Goal: Information Seeking & Learning: Find specific fact

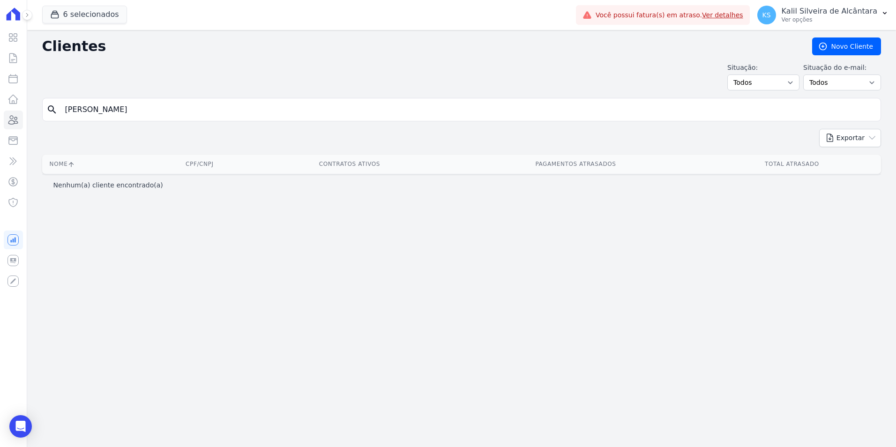
drag, startPoint x: 200, startPoint y: 111, endPoint x: -5, endPoint y: 112, distance: 205.3
click at [0, 112] on html "Visão Geral Contratos [GEOGRAPHIC_DATA] Lotes Clientes Minha Carteira Transferê…" at bounding box center [448, 223] width 896 height 447
click at [20, 127] on link "Clientes" at bounding box center [13, 120] width 19 height 19
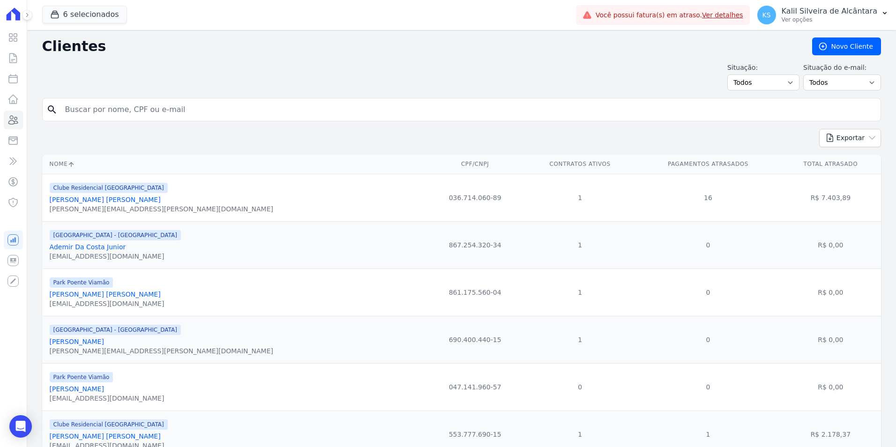
click at [102, 109] on input "search" at bounding box center [469, 109] width 818 height 19
paste input "[PERSON_NAME] Dos [PERSON_NAME]"
type input "[PERSON_NAME] Dos [PERSON_NAME]"
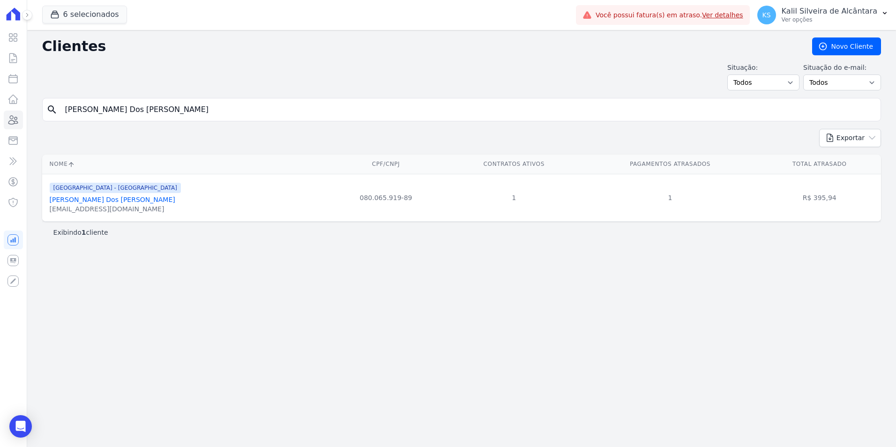
drag, startPoint x: 169, startPoint y: 108, endPoint x: 54, endPoint y: 120, distance: 115.5
click at [61, 119] on div "search Heber Dos [PERSON_NAME]" at bounding box center [461, 109] width 839 height 23
paste input "[PERSON_NAME]"
type input "[PERSON_NAME]"
drag, startPoint x: 153, startPoint y: 109, endPoint x: -38, endPoint y: 102, distance: 191.4
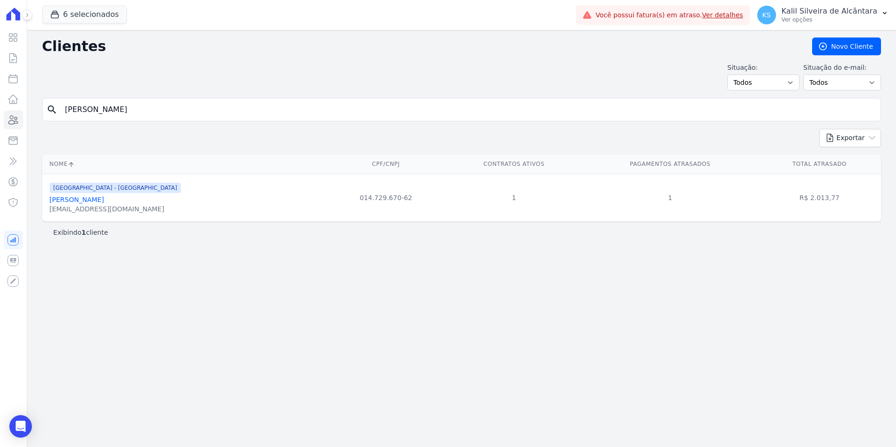
click at [0, 102] on html "Visão Geral Contratos [GEOGRAPHIC_DATA] Lotes Clientes Minha Carteira Transferê…" at bounding box center [448, 223] width 896 height 447
paste input "[PERSON_NAME]"
type input "[PERSON_NAME]"
drag, startPoint x: 151, startPoint y: 109, endPoint x: -4, endPoint y: 131, distance: 156.7
click at [0, 131] on html "Visão Geral Contratos [GEOGRAPHIC_DATA] Lotes Clientes Minha Carteira Transferê…" at bounding box center [448, 223] width 896 height 447
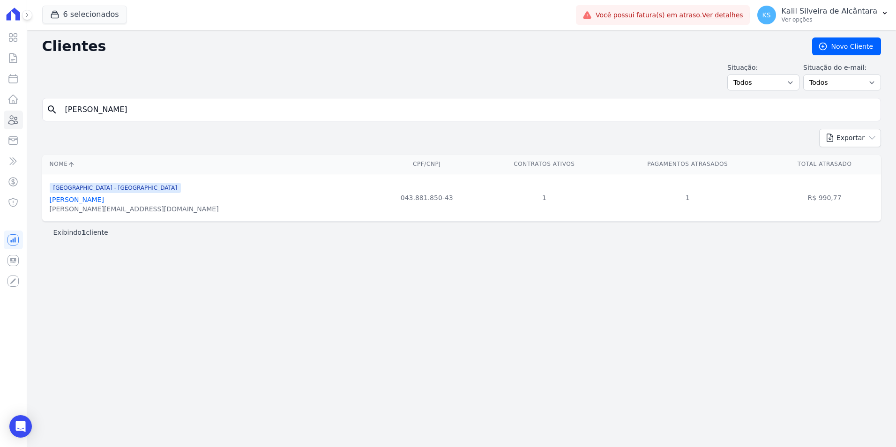
paste input "[PERSON_NAME]"
type input "[PERSON_NAME]"
click at [97, 203] on link "[PERSON_NAME]" at bounding box center [77, 200] width 54 height 8
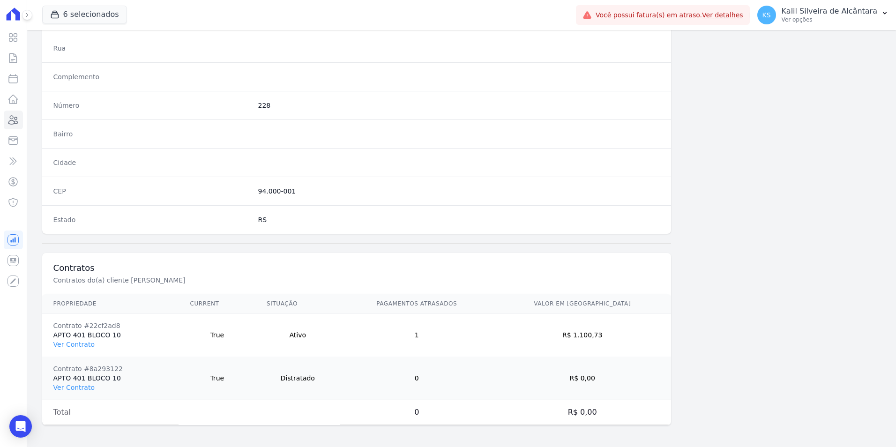
scroll to position [473, 0]
click at [81, 337] on td "Contrato #22cf2ad8 APTO 401 BLOCO 10 Ver Contrato" at bounding box center [110, 335] width 137 height 44
click at [82, 341] on link "Ver Contrato" at bounding box center [73, 344] width 41 height 8
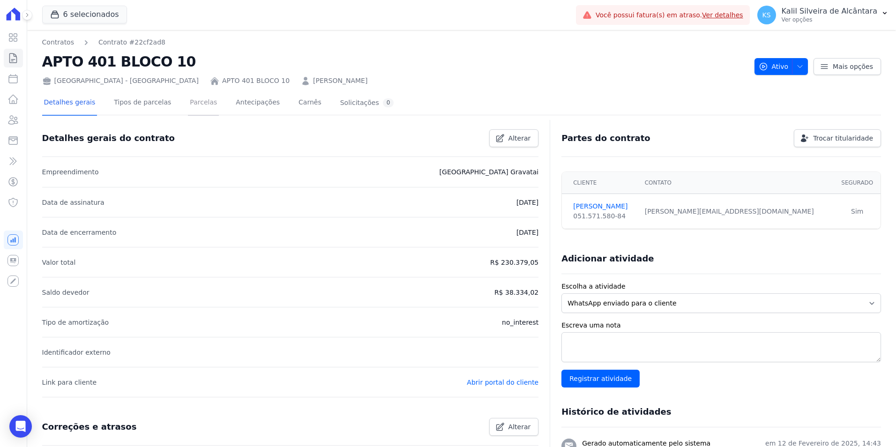
click at [195, 102] on link "Parcelas" at bounding box center [203, 103] width 31 height 25
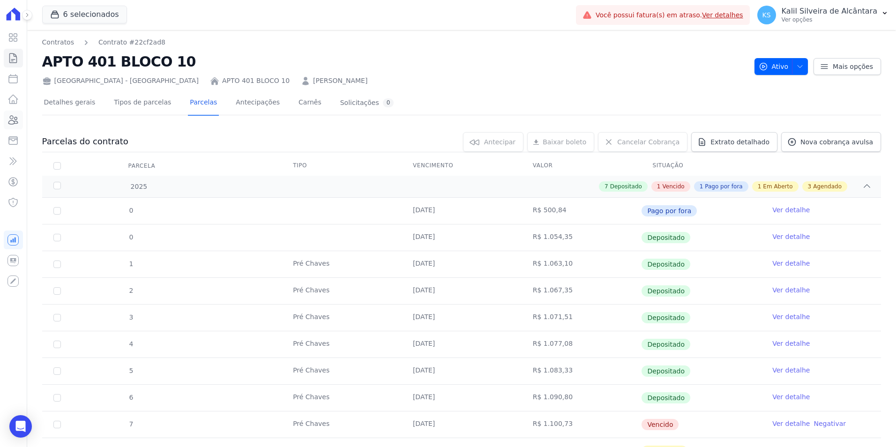
click at [16, 117] on icon at bounding box center [13, 119] width 11 height 11
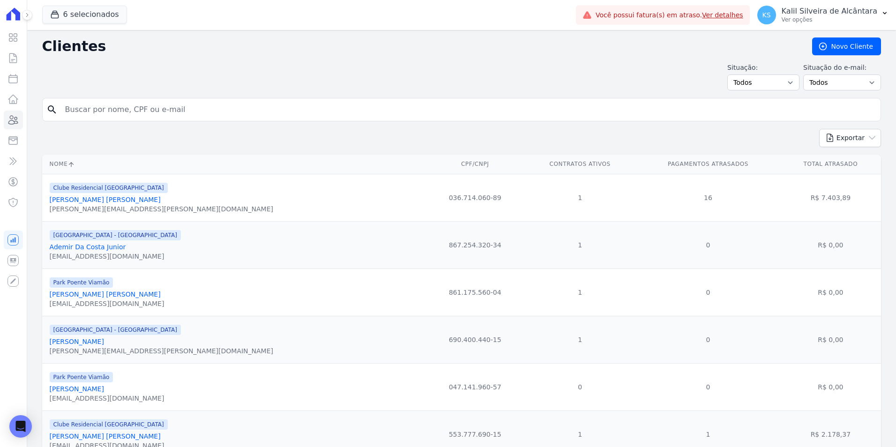
click at [112, 116] on input "search" at bounding box center [469, 109] width 818 height 19
paste input "[PERSON_NAME] dos [PERSON_NAME]"
type input "[PERSON_NAME] dos [PERSON_NAME]"
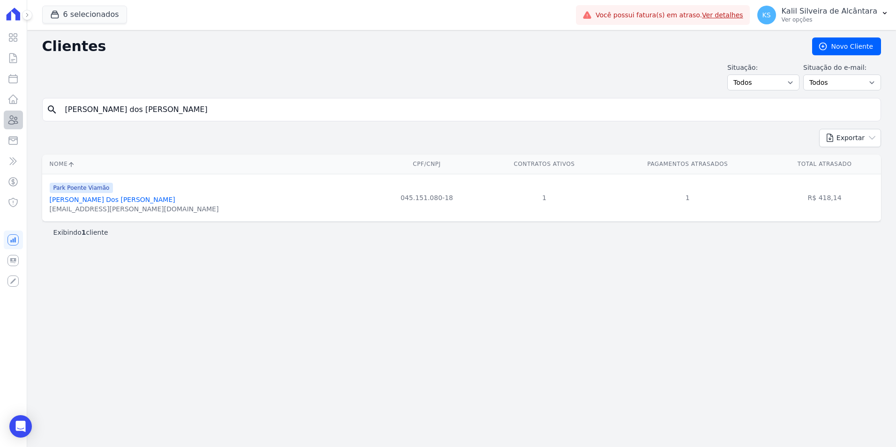
drag, startPoint x: 176, startPoint y: 100, endPoint x: 15, endPoint y: 119, distance: 162.4
click at [15, 119] on div "Visão Geral Contratos [GEOGRAPHIC_DATA] Lotes Clientes Minha Carteira Transferê…" at bounding box center [448, 223] width 896 height 447
drag, startPoint x: 137, startPoint y: 105, endPoint x: -40, endPoint y: 135, distance: 180.2
click at [0, 135] on html "Visão Geral Contratos [GEOGRAPHIC_DATA] Lotes Clientes Minha Carteira Transferê…" at bounding box center [448, 223] width 896 height 447
paste input "[PERSON_NAME]"
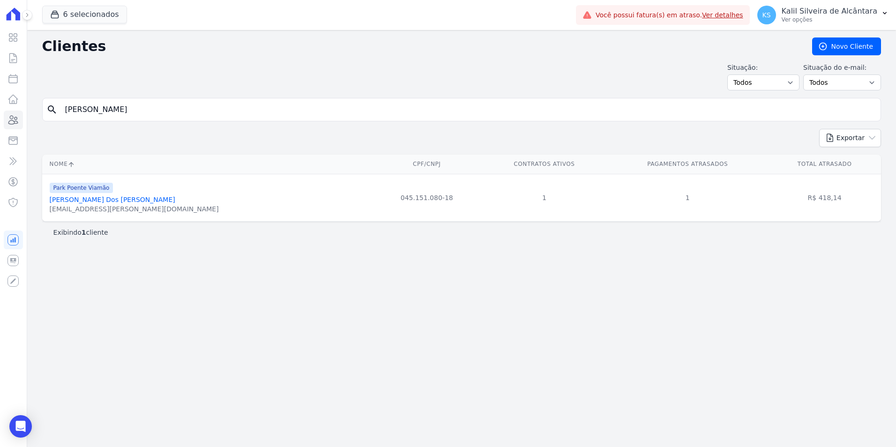
type input "[PERSON_NAME]"
drag, startPoint x: 122, startPoint y: 114, endPoint x: 44, endPoint y: 124, distance: 78.4
click at [44, 124] on form "search [PERSON_NAME]" at bounding box center [461, 113] width 839 height 31
paste input "[PERSON_NAME]"
type input "[PERSON_NAME]"
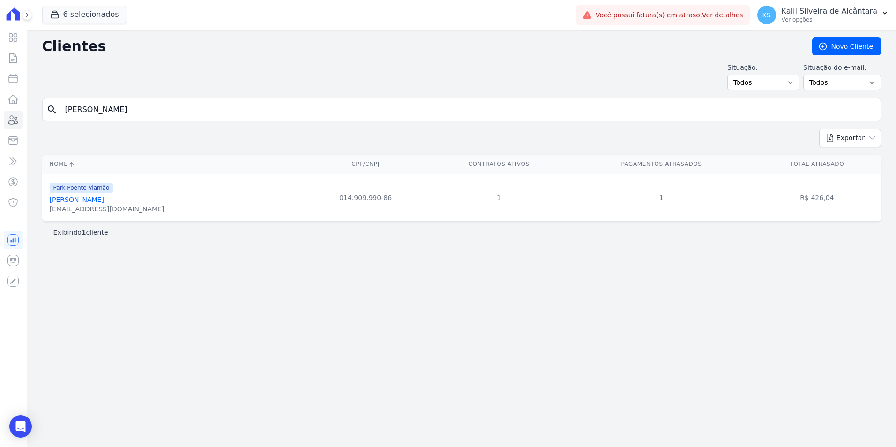
drag, startPoint x: 152, startPoint y: 110, endPoint x: 26, endPoint y: 121, distance: 126.7
click at [31, 121] on div "Clientes [GEOGRAPHIC_DATA] Situação: Todos Adimplentes Inadimplentes Situação d…" at bounding box center [461, 238] width 869 height 417
paste input "[PERSON_NAME]"
type input "[PERSON_NAME]"
drag, startPoint x: 113, startPoint y: 112, endPoint x: -53, endPoint y: 117, distance: 165.6
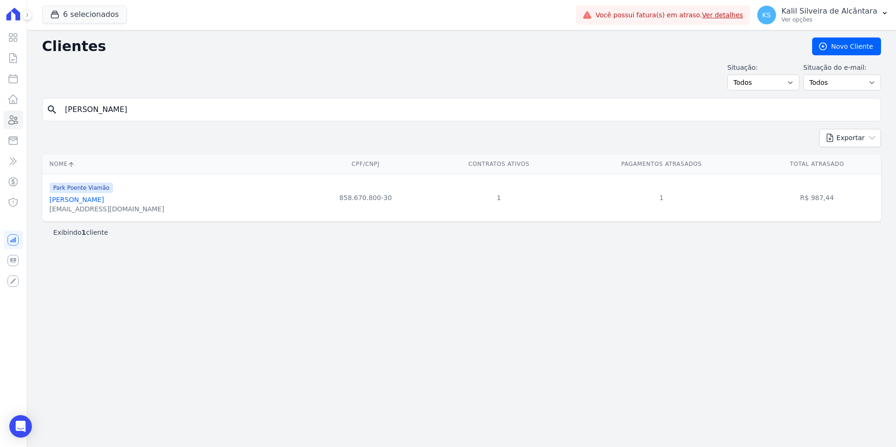
click at [0, 117] on html "Visão Geral Contratos [GEOGRAPHIC_DATA] Lotes Clientes Minha Carteira Transferê…" at bounding box center [448, 223] width 896 height 447
paste input "[PERSON_NAME]"
type input "[PERSON_NAME]"
drag, startPoint x: 132, startPoint y: 109, endPoint x: -9, endPoint y: 119, distance: 141.0
click at [0, 119] on html "Visão Geral Contratos [GEOGRAPHIC_DATA] Lotes Clientes Minha Carteira Transferê…" at bounding box center [448, 223] width 896 height 447
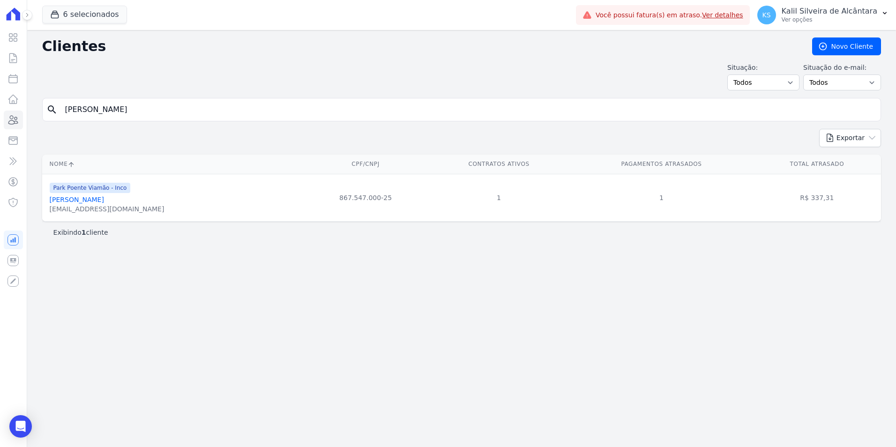
paste input "[PERSON_NAME]"
type input "[PERSON_NAME]"
drag, startPoint x: 653, startPoint y: 197, endPoint x: 282, endPoint y: 259, distance: 375.9
click at [282, 259] on tbody "Park Poente Viamão [PERSON_NAME] [EMAIL_ADDRESS][DOMAIN_NAME] 038.081.420-06 1 …" at bounding box center [461, 216] width 839 height 85
drag, startPoint x: 565, startPoint y: 192, endPoint x: 561, endPoint y: 183, distance: 10.3
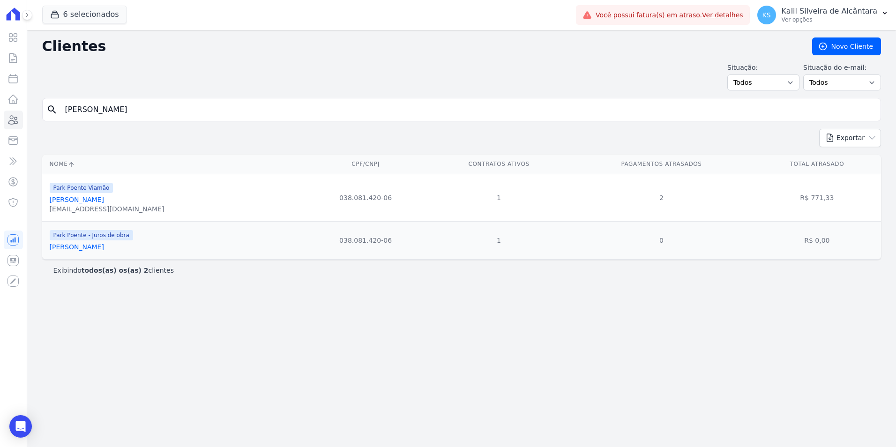
click at [570, 186] on td "2" at bounding box center [661, 197] width 183 height 47
click at [91, 118] on input "[PERSON_NAME]" at bounding box center [469, 109] width 818 height 19
paste input "[PERSON_NAME] Dos Santo"
drag, startPoint x: 172, startPoint y: 110, endPoint x: -100, endPoint y: 134, distance: 272.9
click at [0, 134] on html "Visão Geral Contratos [GEOGRAPHIC_DATA] Lotes Clientes Minha Carteira Transferê…" at bounding box center [448, 223] width 896 height 447
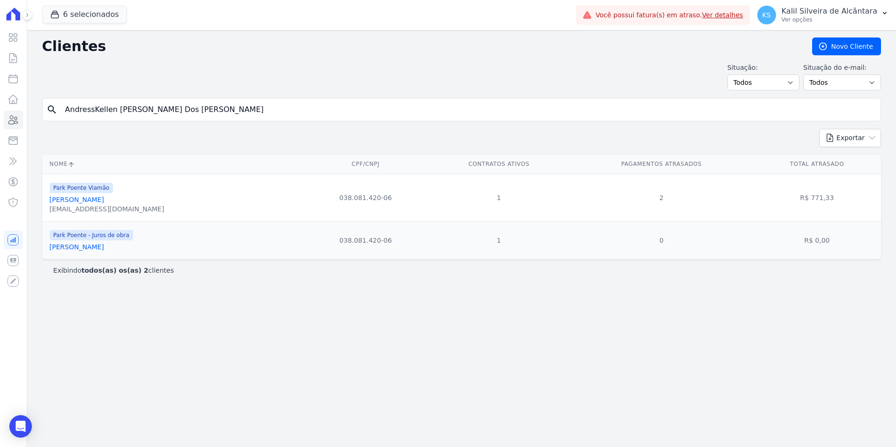
paste input "search"
type input "[PERSON_NAME] Dos [PERSON_NAME]"
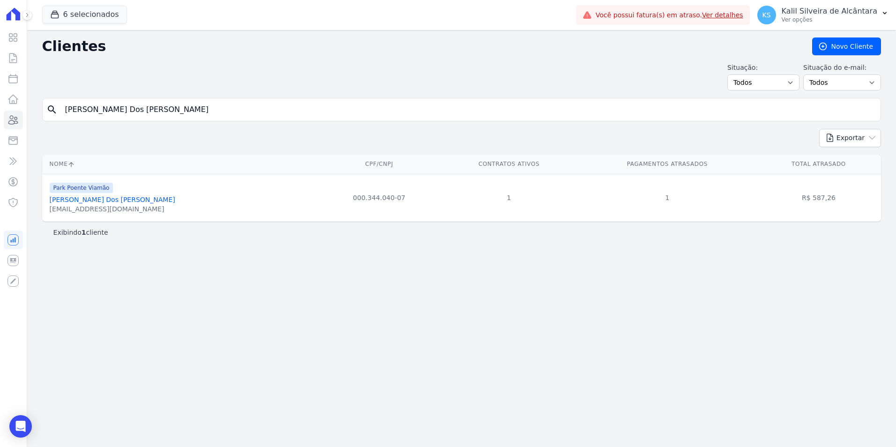
drag, startPoint x: 59, startPoint y: 111, endPoint x: -36, endPoint y: 125, distance: 96.3
click at [0, 125] on html "Visão Geral Contratos [GEOGRAPHIC_DATA] Lotes Clientes Minha Carteira Transferê…" at bounding box center [448, 223] width 896 height 447
paste input "Ritiele De Amorim De Azambuja"
type input "Ritiele De Amorim De Azambuja"
drag, startPoint x: 208, startPoint y: 112, endPoint x: -26, endPoint y: 122, distance: 234.2
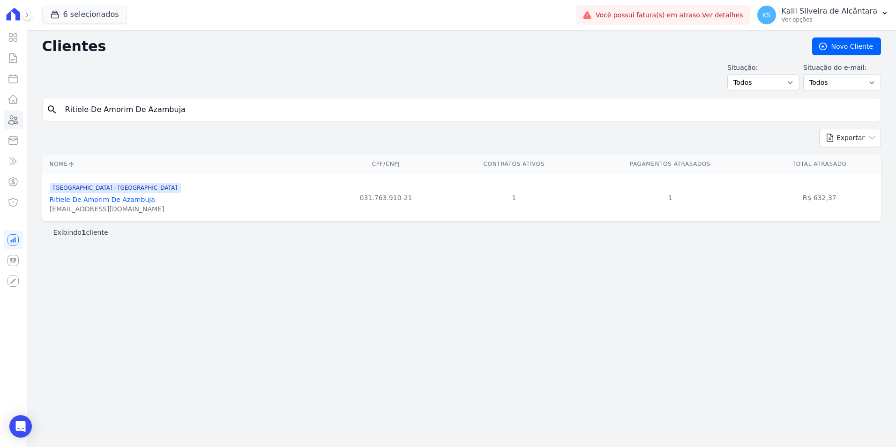
click at [0, 122] on html "Visão Geral Contratos [GEOGRAPHIC_DATA] Lotes Clientes Minha Carteira Transferê…" at bounding box center [448, 223] width 896 height 447
paste input "[PERSON_NAME] Cost"
type input "[PERSON_NAME]"
drag, startPoint x: 143, startPoint y: 109, endPoint x: 3, endPoint y: 117, distance: 139.9
click at [0, 114] on div "Visão Geral Contratos [GEOGRAPHIC_DATA] Lotes Clientes Minha Carteira Transferê…" at bounding box center [448, 223] width 896 height 447
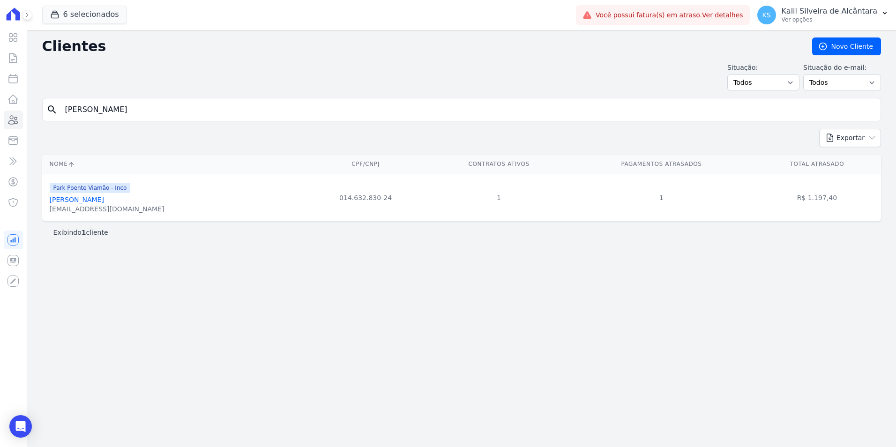
paste input "[PERSON_NAME] [PERSON_NAME]"
type input "[PERSON_NAME] [PERSON_NAME]"
drag, startPoint x: 168, startPoint y: 106, endPoint x: -110, endPoint y: 120, distance: 278.8
click at [0, 120] on html "Visão Geral Contratos [GEOGRAPHIC_DATA] Lotes Clientes Minha Carteira Transferê…" at bounding box center [448, 223] width 896 height 447
paste input "[PERSON_NAME] [PERSON_NAME]"
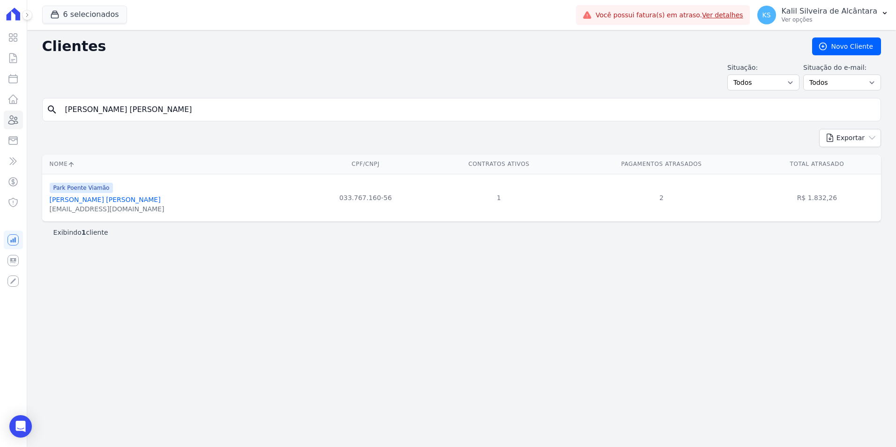
type input "[PERSON_NAME] [PERSON_NAME]"
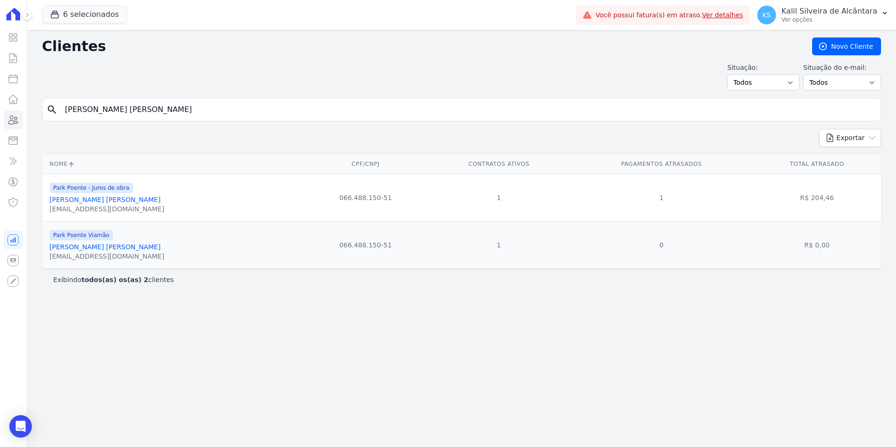
drag, startPoint x: 164, startPoint y: 112, endPoint x: -43, endPoint y: 119, distance: 206.4
click at [0, 119] on html "Visão Geral Contratos [GEOGRAPHIC_DATA] Lotes Clientes Minha Carteira Transferê…" at bounding box center [448, 223] width 896 height 447
paste input "[PERSON_NAME] Co"
type input "[PERSON_NAME]"
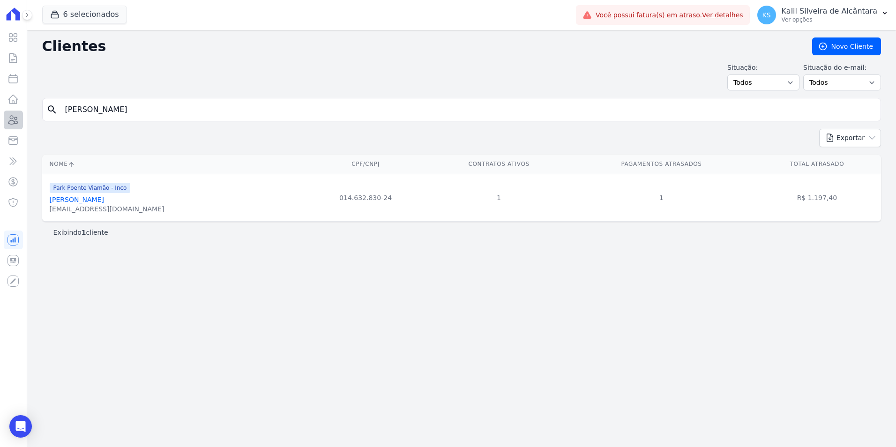
drag, startPoint x: 153, startPoint y: 110, endPoint x: 15, endPoint y: 114, distance: 137.4
click at [35, 112] on div "Clientes [GEOGRAPHIC_DATA] Situação: Todos Adimplentes Inadimplentes Situação d…" at bounding box center [461, 238] width 869 height 417
paste input "[PERSON_NAME] Oliveir"
type input "[PERSON_NAME] [PERSON_NAME]"
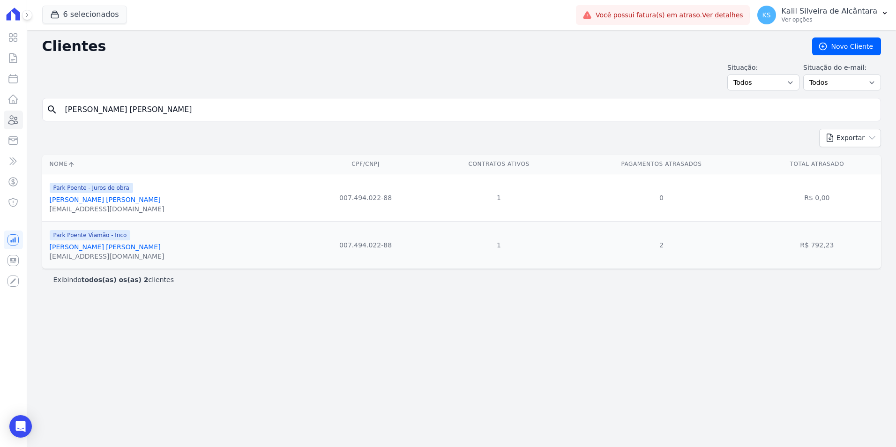
drag, startPoint x: 182, startPoint y: 120, endPoint x: 39, endPoint y: 134, distance: 144.2
click at [54, 132] on div "Clientes [GEOGRAPHIC_DATA] Situação: Todos Adimplentes Inadimplentes Situação d…" at bounding box center [461, 238] width 869 height 417
paste input "[PERSON_NAME] da Sil"
type input "[PERSON_NAME]"
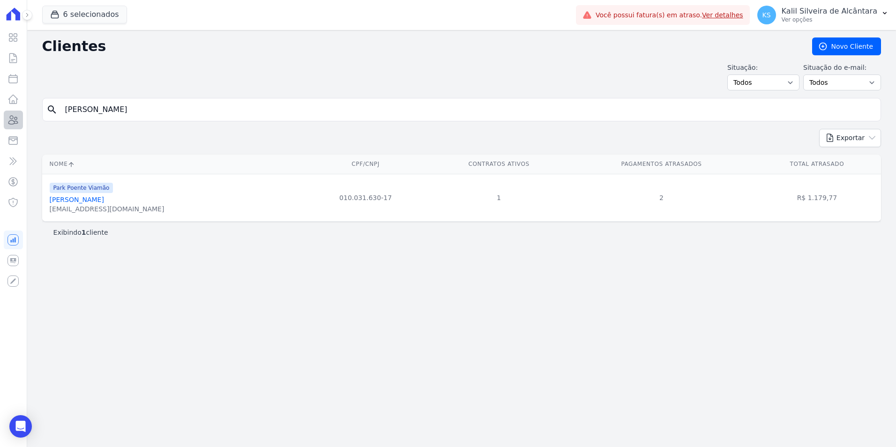
drag, startPoint x: 183, startPoint y: 117, endPoint x: 10, endPoint y: 123, distance: 173.1
click at [11, 122] on div "Visão Geral Contratos [GEOGRAPHIC_DATA] Lotes Clientes Minha Carteira Transferê…" at bounding box center [448, 223] width 896 height 447
paste input "[PERSON_NAME]"
type input "Prisciele [PERSON_NAME] [PERSON_NAME]"
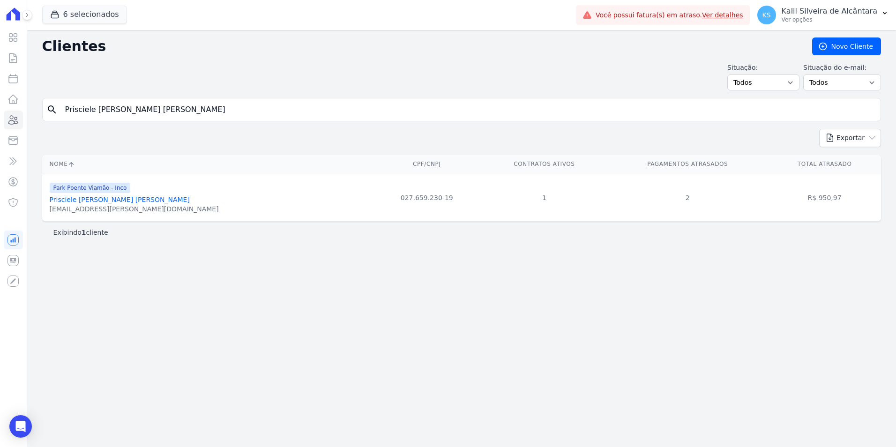
drag, startPoint x: 169, startPoint y: 109, endPoint x: 3, endPoint y: 119, distance: 165.8
click at [3, 119] on div "Visão Geral Contratos [GEOGRAPHIC_DATA] Lotes Clientes Minha Carteira Transferê…" at bounding box center [448, 223] width 896 height 447
paste input "[PERSON_NAME] [PERSON_NAME]"
type input "[PERSON_NAME] [PERSON_NAME]"
drag, startPoint x: 168, startPoint y: 108, endPoint x: -36, endPoint y: 127, distance: 204.8
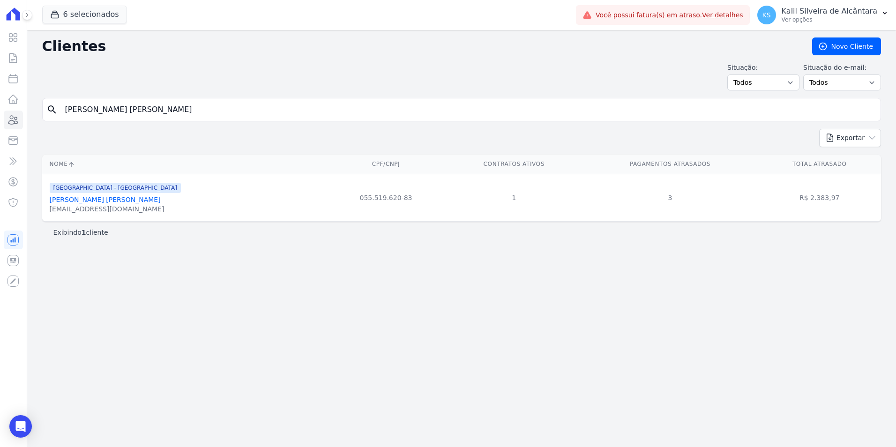
click at [0, 127] on html "Visão Geral Contratos [GEOGRAPHIC_DATA] Lotes Clientes Minha Carteira Transferê…" at bounding box center [448, 223] width 896 height 447
drag, startPoint x: 177, startPoint y: 113, endPoint x: 9, endPoint y: 121, distance: 168.0
click at [9, 121] on div "Visão Geral Contratos [GEOGRAPHIC_DATA] Lotes Clientes Minha Carteira Transferê…" at bounding box center [448, 223] width 896 height 447
paste input "uan [PERSON_NAME] [PERSON_NAME]"
type input "[PERSON_NAME] Da [PERSON_NAME]"
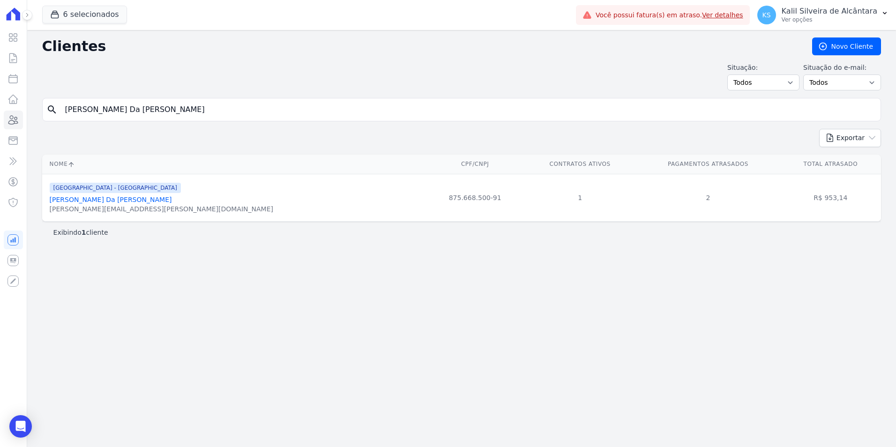
drag, startPoint x: 181, startPoint y: 108, endPoint x: 6, endPoint y: 130, distance: 177.1
click at [6, 129] on div "Visão Geral Contratos [GEOGRAPHIC_DATA] Lotes Clientes Minha Carteira Transferê…" at bounding box center [448, 223] width 896 height 447
paste input "Deise [PERSON_NAME]"
type input "Deise [PERSON_NAME]"
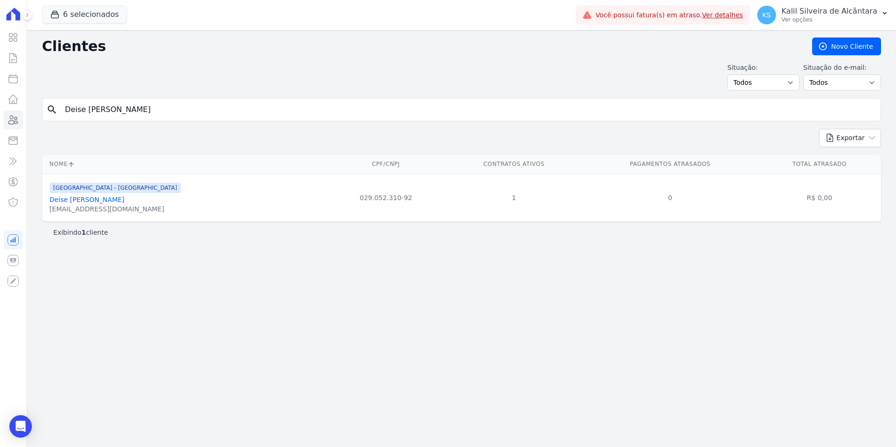
click at [75, 110] on input "Deise [PERSON_NAME]" at bounding box center [469, 109] width 818 height 19
paste input "[PERSON_NAME] [PERSON_NAME]"
drag, startPoint x: 196, startPoint y: 108, endPoint x: -105, endPoint y: 131, distance: 301.9
click at [0, 131] on html "Visão Geral Contratos [GEOGRAPHIC_DATA] Lotes Clientes Minha Carteira Transferê…" at bounding box center [448, 223] width 896 height 447
paste input "search"
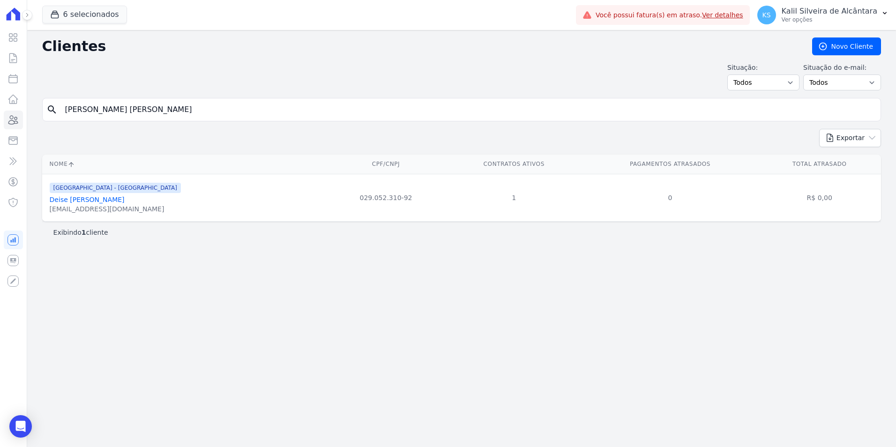
type input "[PERSON_NAME] [PERSON_NAME]"
drag, startPoint x: 162, startPoint y: 111, endPoint x: -33, endPoint y: 126, distance: 195.6
click at [0, 126] on html "Visão Geral Contratos [GEOGRAPHIC_DATA] Lotes Clientes Minha Carteira Transferê…" at bounding box center [448, 223] width 896 height 447
paste input "[PERSON_NAME]"
type input "[PERSON_NAME]"
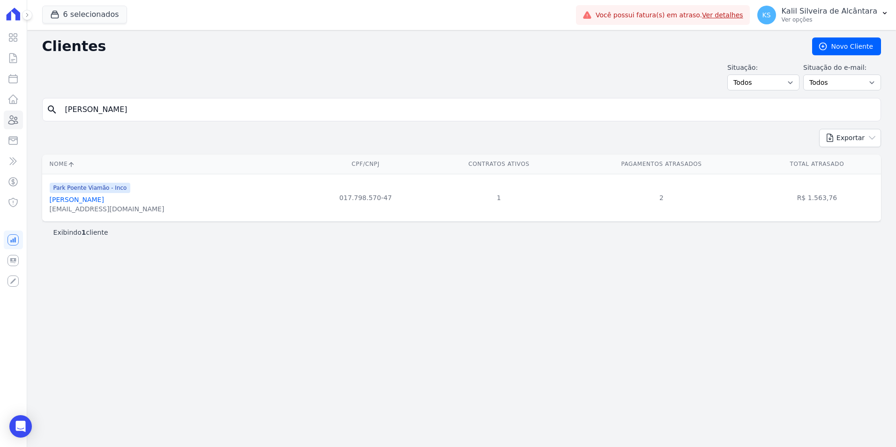
drag, startPoint x: 235, startPoint y: 116, endPoint x: -181, endPoint y: 149, distance: 417.6
click at [0, 149] on html "Visão Geral Contratos [GEOGRAPHIC_DATA] Lotes Clientes Minha Carteira Transferê…" at bounding box center [448, 223] width 896 height 447
paste input "Rochelly Euclides Velasques"
type input "Rochelly Euclides Velasques"
drag, startPoint x: 173, startPoint y: 106, endPoint x: -22, endPoint y: 134, distance: 196.9
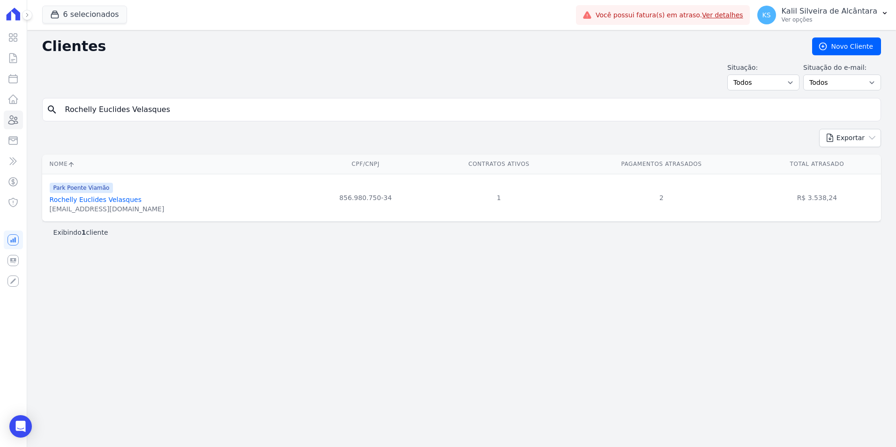
click at [0, 134] on html "Visão Geral Contratos [GEOGRAPHIC_DATA] Lotes Clientes Minha Carteira Transferê…" at bounding box center [448, 223] width 896 height 447
paste input "[PERSON_NAME]"
type input "[PERSON_NAME]"
drag, startPoint x: 178, startPoint y: 111, endPoint x: -76, endPoint y: 115, distance: 254.6
click at [0, 115] on html "Visão Geral Contratos [GEOGRAPHIC_DATA] Lotes Clientes Minha Carteira Transferê…" at bounding box center [448, 223] width 896 height 447
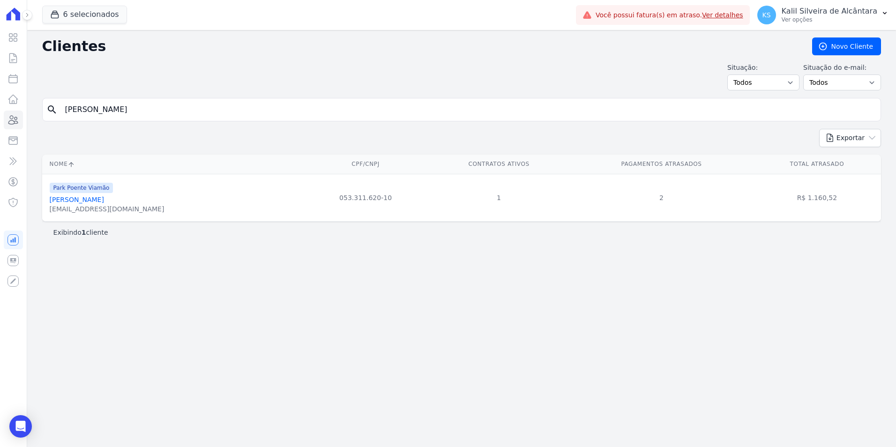
paste input "[PERSON_NAME]"
type input "[PERSON_NAME] [PERSON_NAME]"
click at [0, 130] on html "Visão Geral Contratos [GEOGRAPHIC_DATA] Lotes Clientes Minha Carteira Transferê…" at bounding box center [448, 223] width 896 height 447
paste input "[PERSON_NAME] Da Silv"
type input "[PERSON_NAME]"
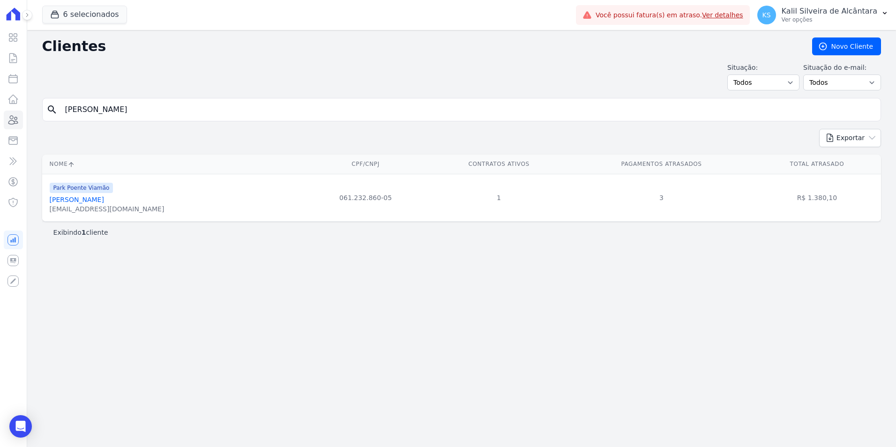
drag, startPoint x: 80, startPoint y: 105, endPoint x: -105, endPoint y: 116, distance: 184.6
click at [0, 116] on html "Visão Geral Contratos [GEOGRAPHIC_DATA] Lotes Clientes Minha Carteira Transferê…" at bounding box center [448, 223] width 896 height 447
paste input "[MEDICAL_DATA][PERSON_NAME]"
type input "[MEDICAL_DATA] [PERSON_NAME] [PERSON_NAME]"
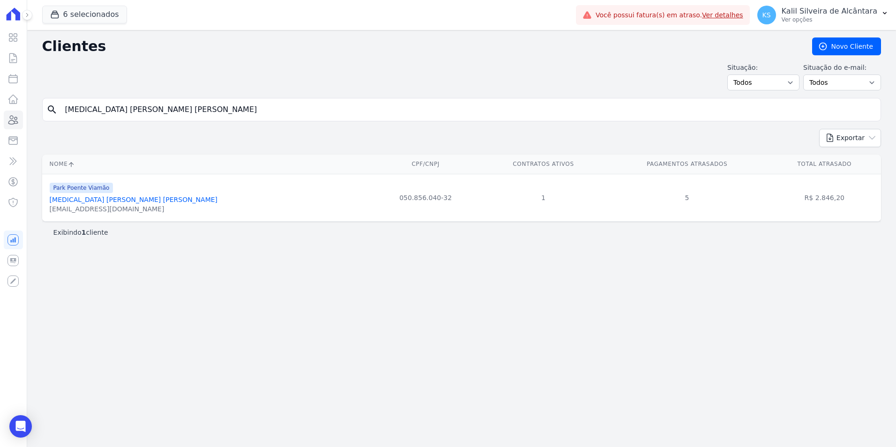
click at [0, 130] on html "Visão Geral Contratos [GEOGRAPHIC_DATA] Lotes Clientes Minha Carteira Transferê…" at bounding box center [448, 223] width 896 height 447
click at [105, 105] on input "search" at bounding box center [469, 109] width 818 height 19
type input "n"
type input "[PERSON_NAME]"
click at [104, 201] on link "[PERSON_NAME]" at bounding box center [77, 200] width 54 height 8
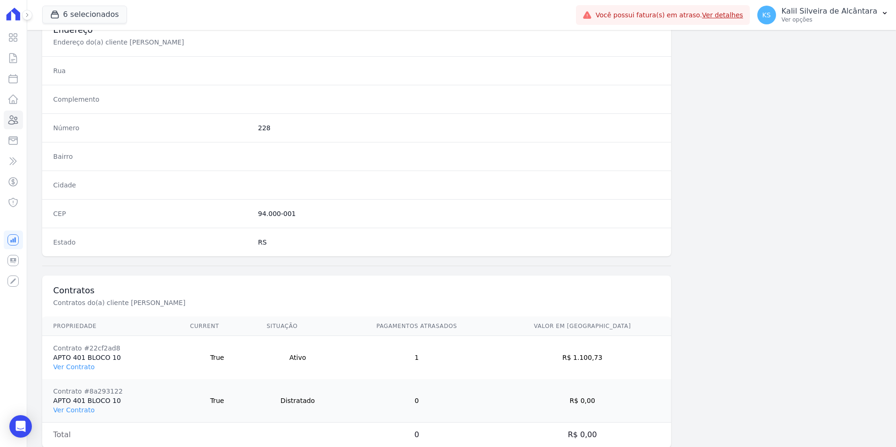
scroll to position [473, 0]
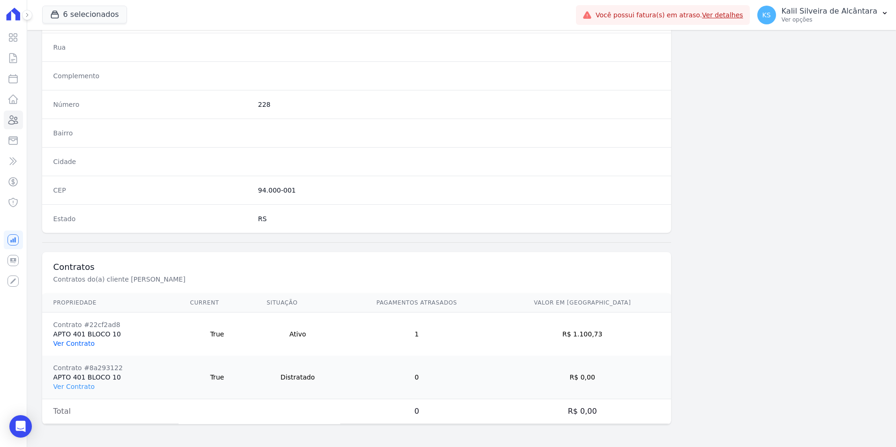
click at [81, 340] on link "Ver Contrato" at bounding box center [73, 344] width 41 height 8
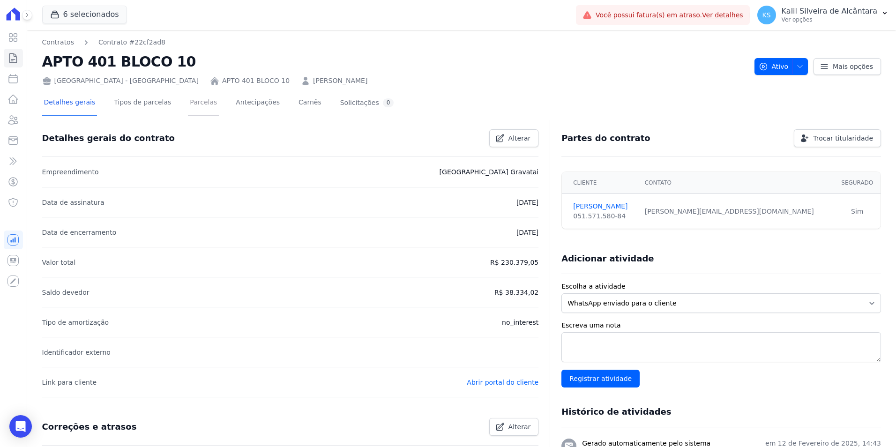
click at [188, 100] on link "Parcelas" at bounding box center [203, 103] width 31 height 25
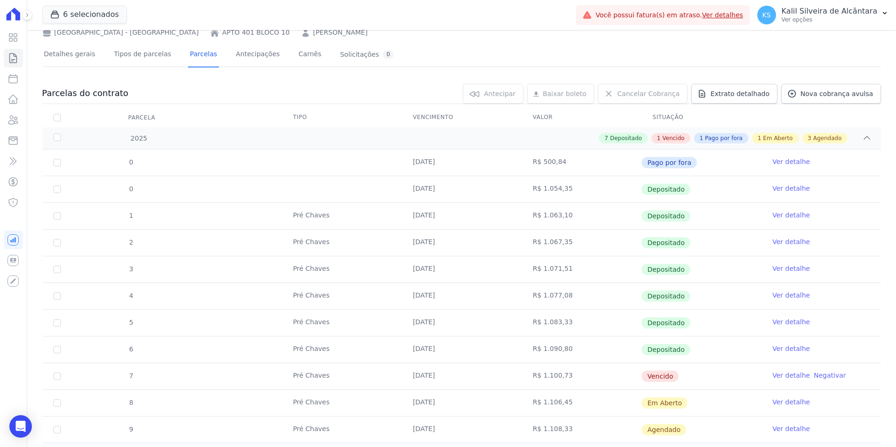
scroll to position [94, 0]
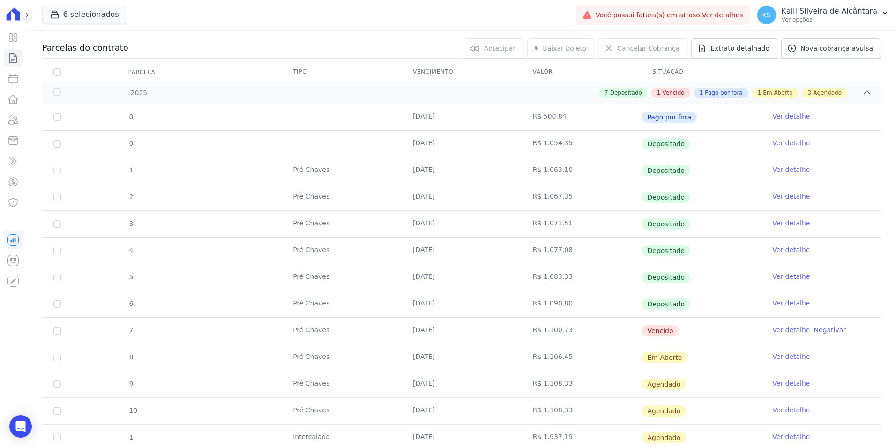
click at [776, 331] on link "Ver detalhe" at bounding box center [792, 329] width 38 height 9
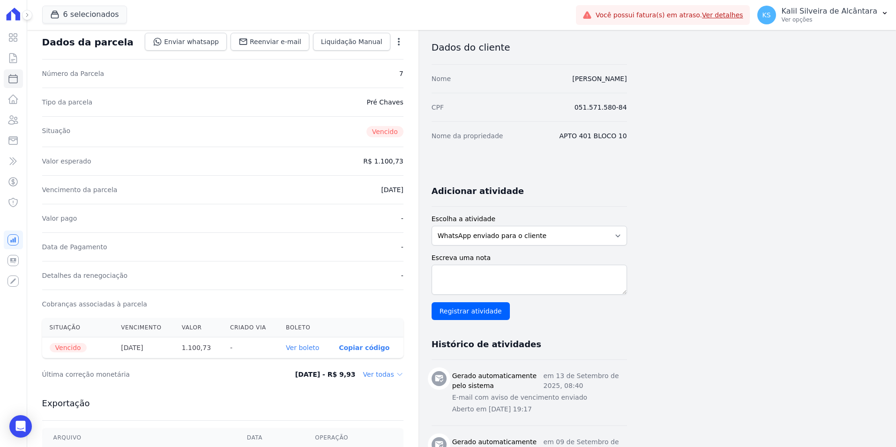
scroll to position [141, 0]
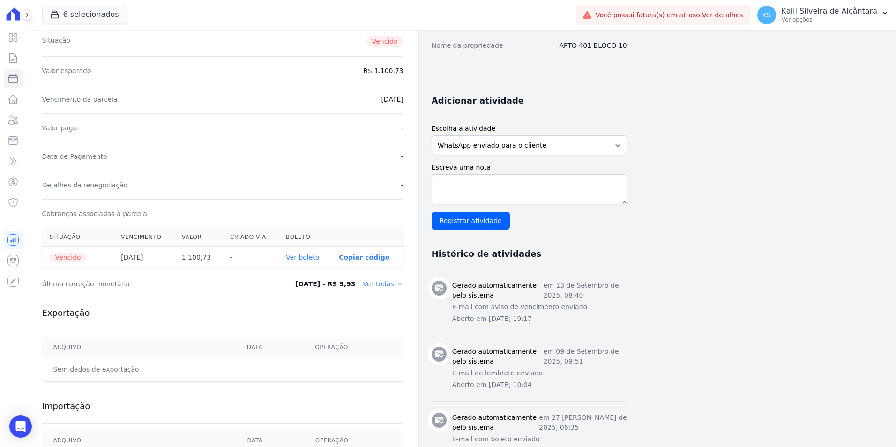
click at [313, 256] on link "Ver boleto" at bounding box center [302, 258] width 33 height 8
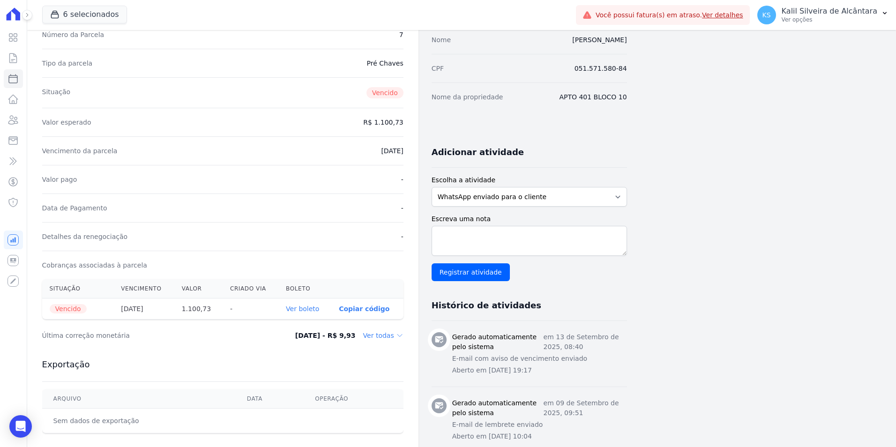
scroll to position [0, 0]
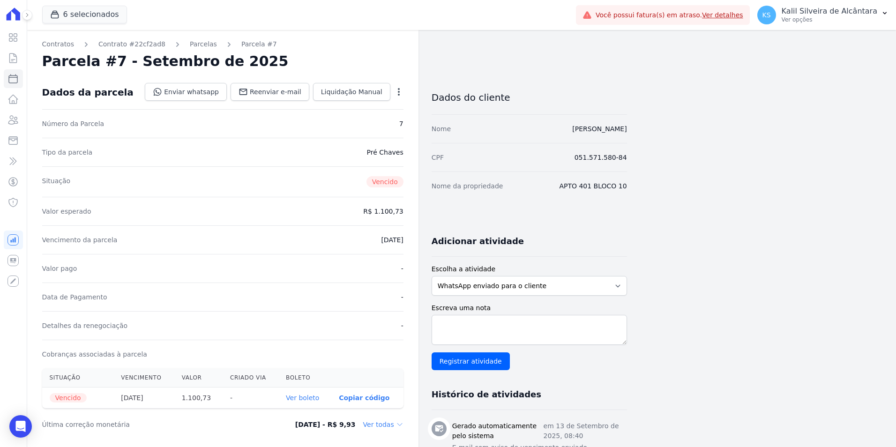
click at [186, 39] on div "Contratos Contrato #22cf2ad8 [GEOGRAPHIC_DATA] Parcela #7 [GEOGRAPHIC_DATA] #7 …" at bounding box center [222, 351] width 391 height 642
click at [190, 45] on link "Parcelas" at bounding box center [203, 44] width 27 height 10
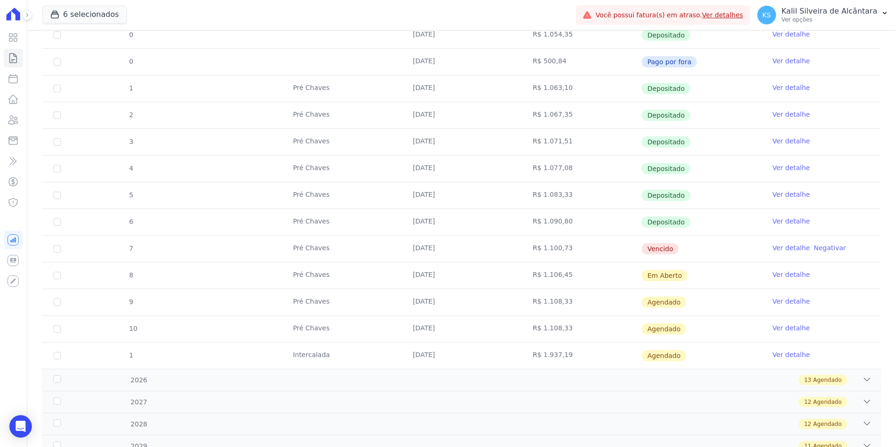
scroll to position [214, 0]
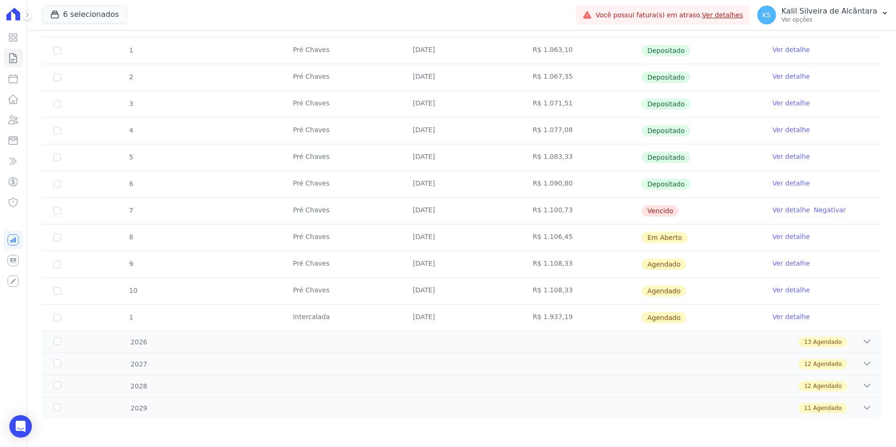
click at [773, 236] on link "Ver detalhe" at bounding box center [792, 236] width 38 height 9
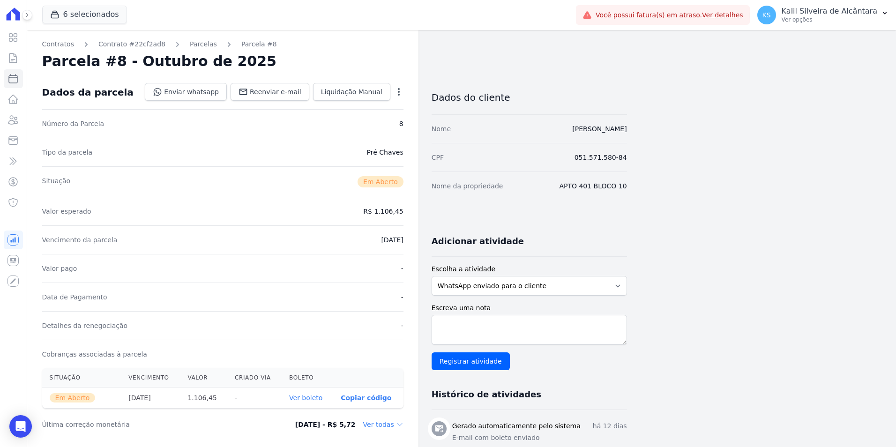
click at [313, 396] on link "Ver boleto" at bounding box center [305, 398] width 33 height 8
click at [14, 123] on icon at bounding box center [13, 119] width 11 height 11
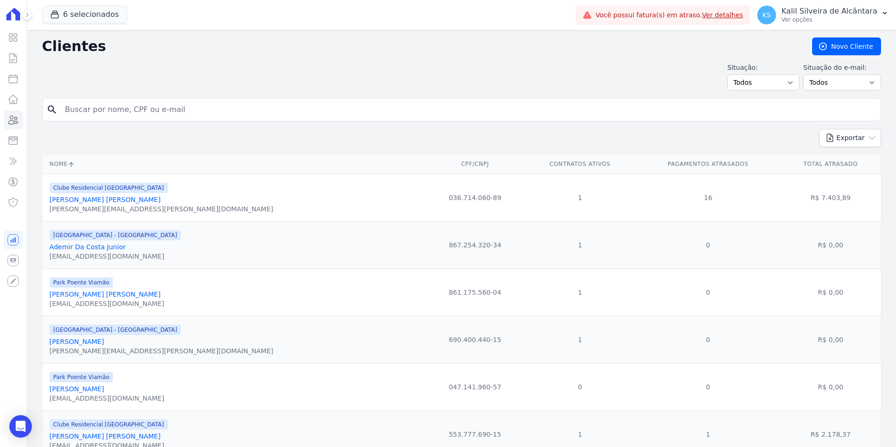
click at [98, 112] on input "search" at bounding box center [469, 109] width 818 height 19
paste input "[PERSON_NAME] Dos [PERSON_NAME]"
type input "[PERSON_NAME] Dos [PERSON_NAME]"
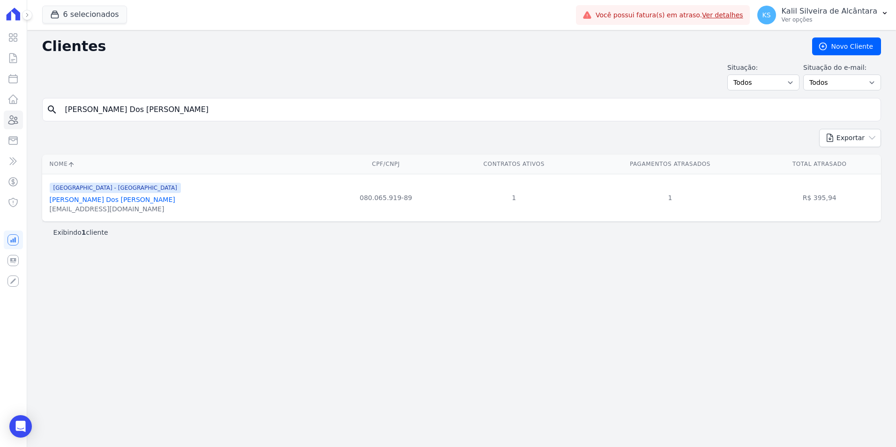
click at [114, 200] on link "[PERSON_NAME] Dos [PERSON_NAME]" at bounding box center [113, 200] width 126 height 8
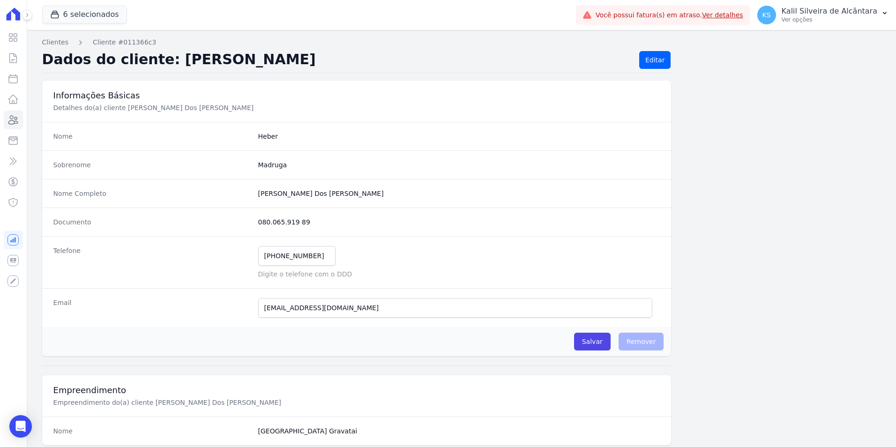
drag, startPoint x: 302, startPoint y: 225, endPoint x: 243, endPoint y: 225, distance: 59.1
click at [243, 225] on div "Documento 080.065.919 89" at bounding box center [357, 222] width 630 height 29
copy div "080.065.919 89"
drag, startPoint x: 271, startPoint y: 197, endPoint x: 246, endPoint y: 198, distance: 24.9
click at [246, 198] on div "Nome Completo Heber Dos [PERSON_NAME]" at bounding box center [357, 193] width 630 height 29
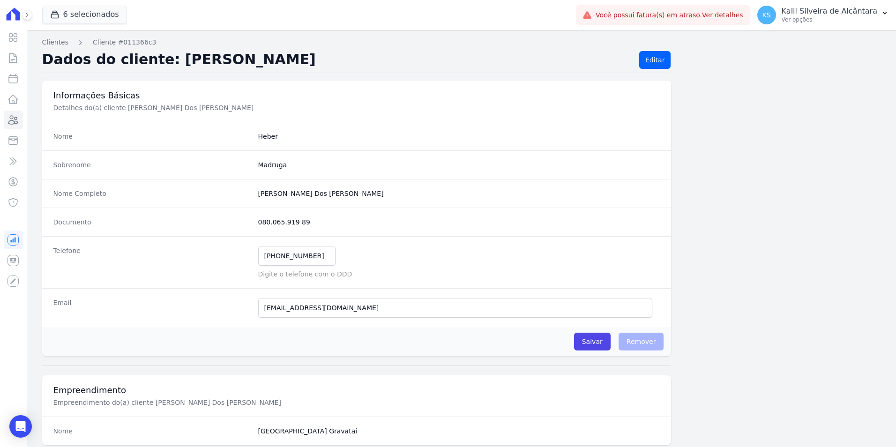
copy div "[PERSON_NAME] Dos [PERSON_NAME]"
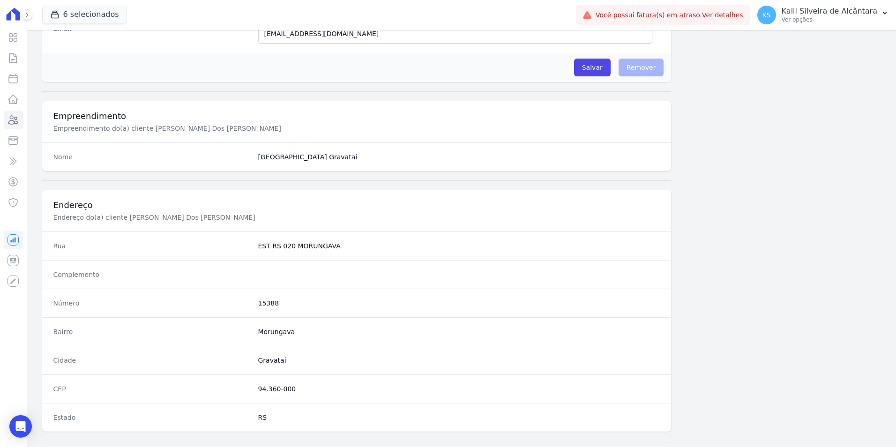
scroll to position [328, 0]
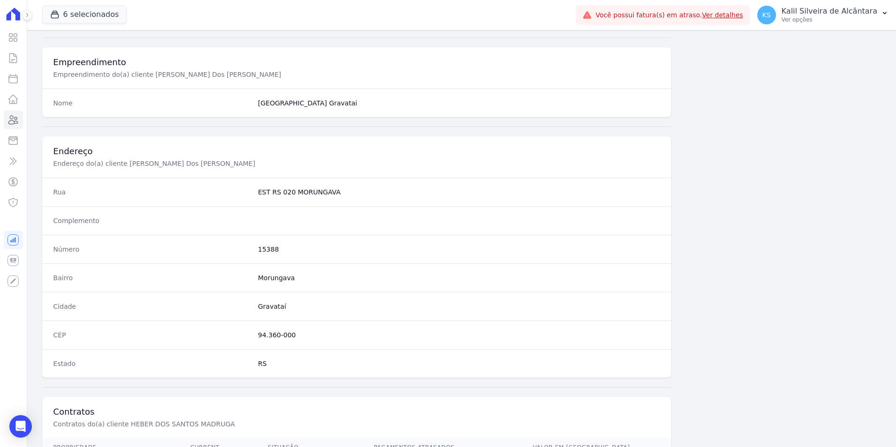
drag, startPoint x: 288, startPoint y: 334, endPoint x: 253, endPoint y: 336, distance: 35.2
click at [253, 336] on div "CEP 94.360-000" at bounding box center [357, 335] width 630 height 29
copy dd "94.360-000"
click at [273, 248] on dd "15388" at bounding box center [459, 249] width 402 height 9
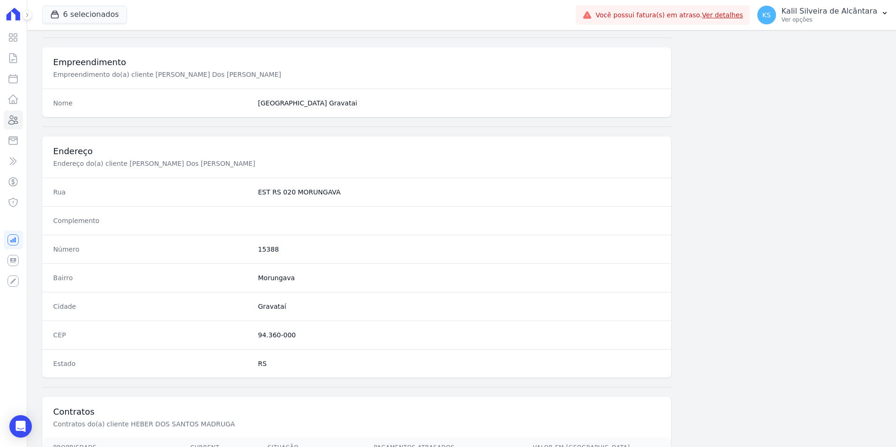
click at [267, 248] on dd "15388" at bounding box center [459, 249] width 402 height 9
copy dd "15388"
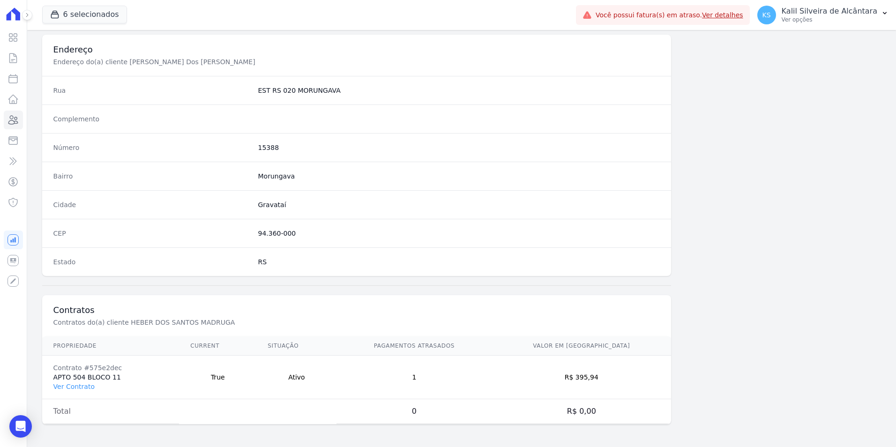
drag, startPoint x: 624, startPoint y: 376, endPoint x: 595, endPoint y: 377, distance: 29.1
click at [595, 377] on td "R$ 395,94" at bounding box center [582, 378] width 180 height 44
copy td "395,94"
click at [81, 388] on link "Ver Contrato" at bounding box center [73, 387] width 41 height 8
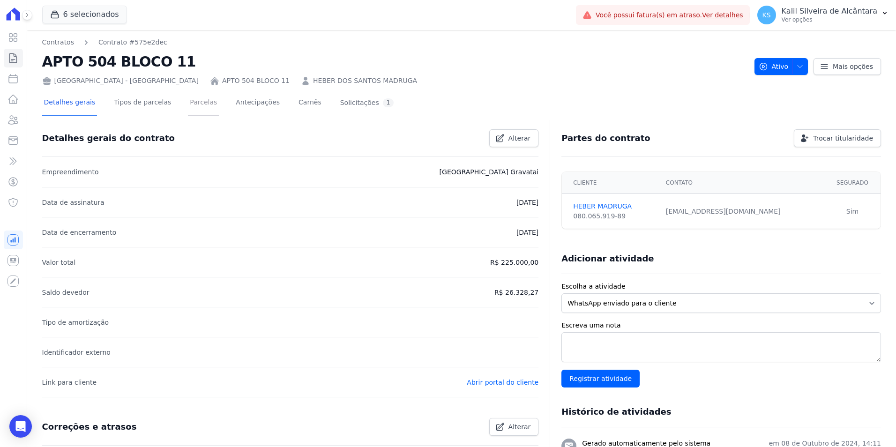
click at [190, 102] on link "Parcelas" at bounding box center [203, 103] width 31 height 25
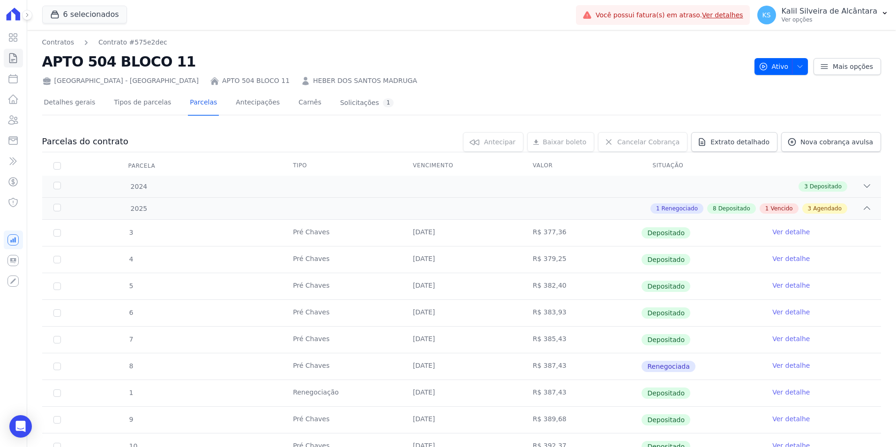
click at [313, 85] on link "HEBER DOS SANTOS MADRUGA" at bounding box center [365, 81] width 104 height 10
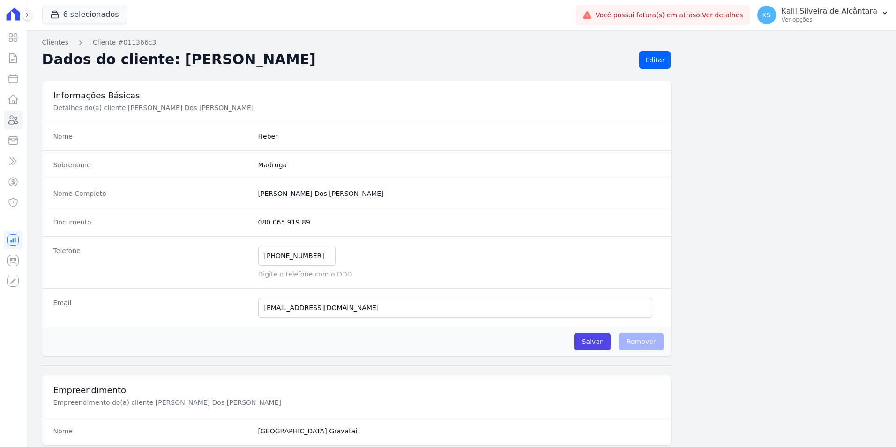
click at [278, 82] on div "Informações Básicas Detalhes do(a) cliente [PERSON_NAME] Dos [PERSON_NAME]" at bounding box center [357, 101] width 630 height 41
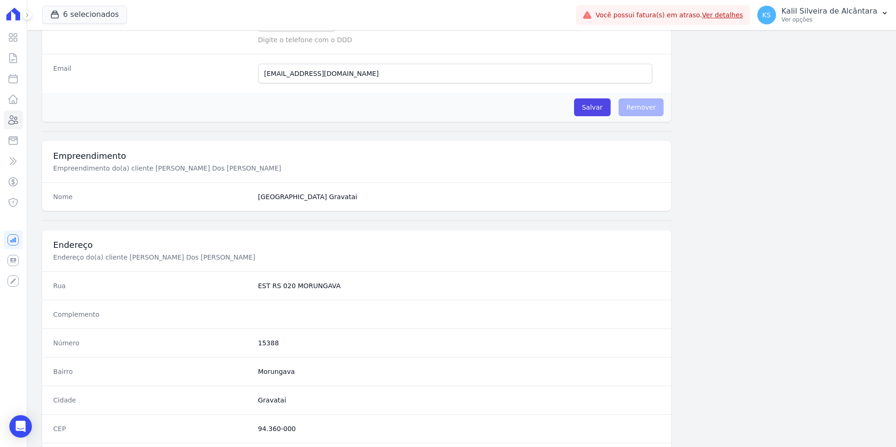
scroll to position [281, 0]
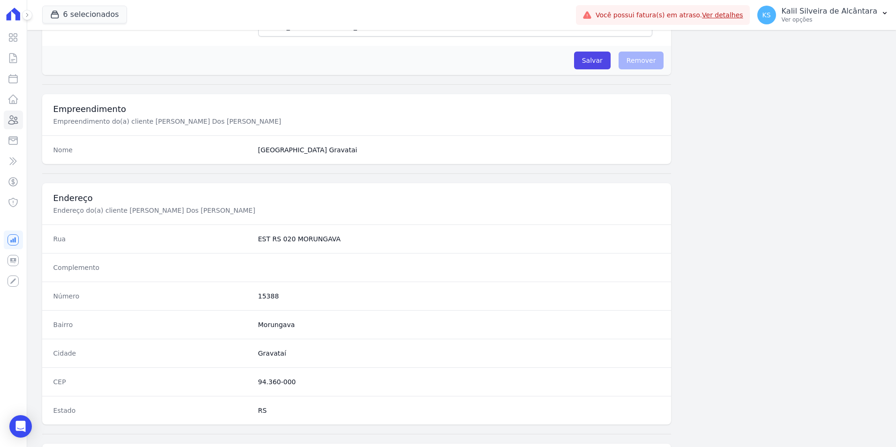
click at [277, 322] on dd "Morungava" at bounding box center [459, 324] width 402 height 9
copy dd "Morungava"
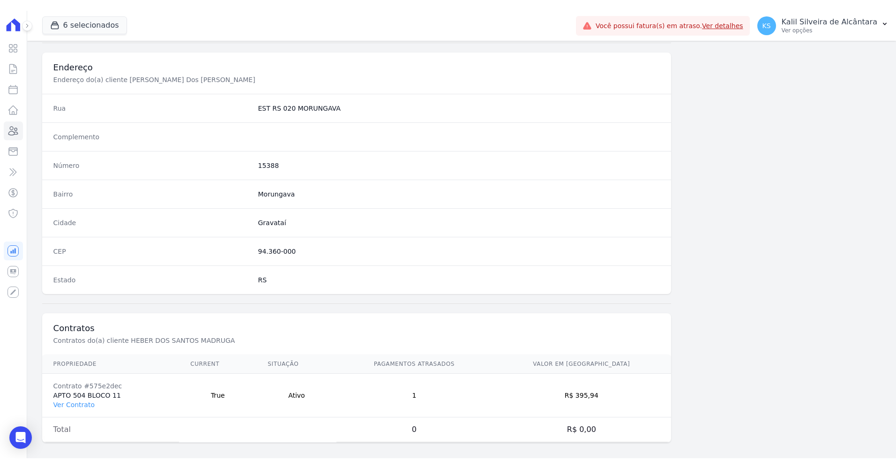
scroll to position [430, 0]
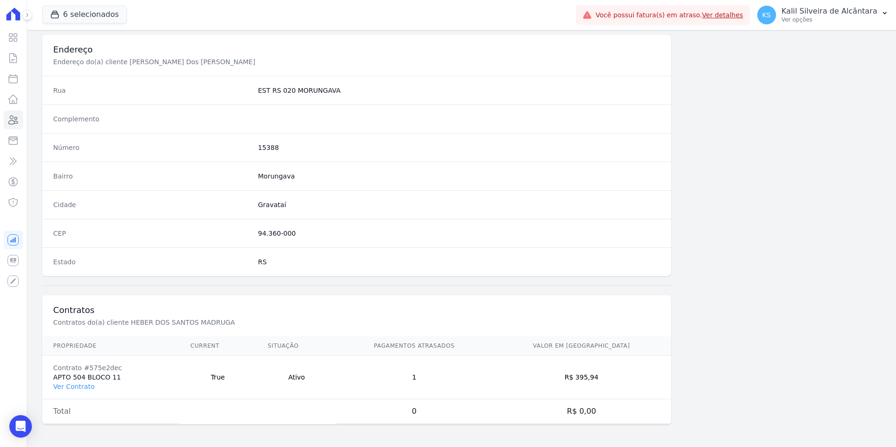
drag, startPoint x: 327, startPoint y: 91, endPoint x: 261, endPoint y: 88, distance: 66.7
click at [261, 88] on dd "EST RS 020 MORUNGAVA" at bounding box center [459, 90] width 402 height 9
drag, startPoint x: 261, startPoint y: 88, endPoint x: 347, endPoint y: 85, distance: 86.8
click at [347, 85] on div "Rua EST RS 020 [GEOGRAPHIC_DATA]" at bounding box center [357, 90] width 630 height 29
drag, startPoint x: 347, startPoint y: 85, endPoint x: 240, endPoint y: 99, distance: 108.3
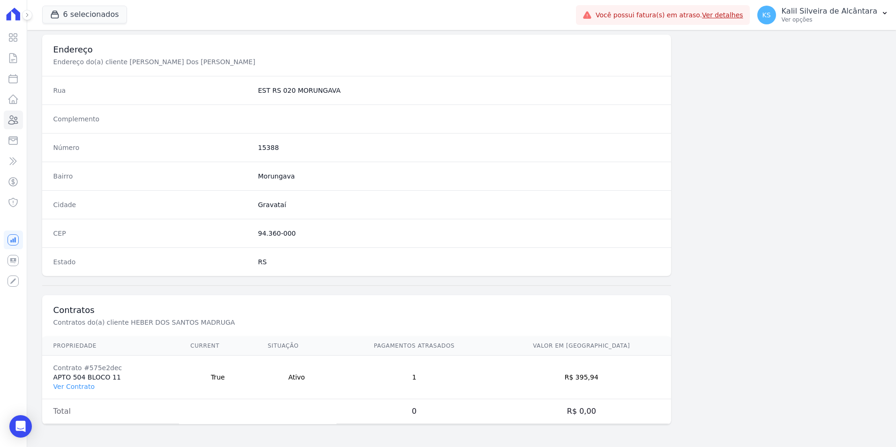
click at [240, 99] on div "Rua EST RS 020 [GEOGRAPHIC_DATA]" at bounding box center [357, 90] width 630 height 29
copy dl "EST RS 020 MORUNGAVA"
